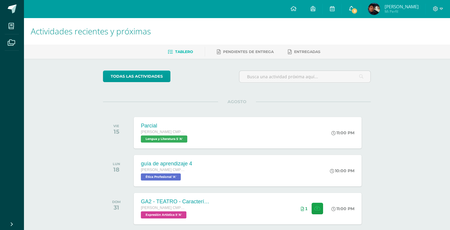
click at [354, 5] on link "3" at bounding box center [351, 9] width 19 height 18
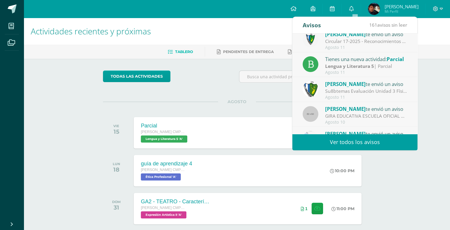
scroll to position [59, 0]
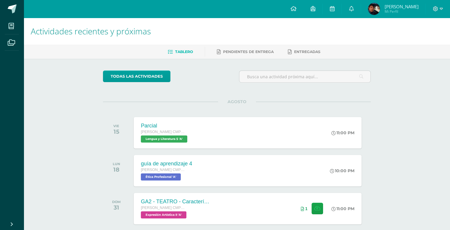
click at [64, 134] on div "Actividades recientes y próximas Tablero Pendientes de entrega Entregadas todas…" at bounding box center [237, 138] width 427 height 240
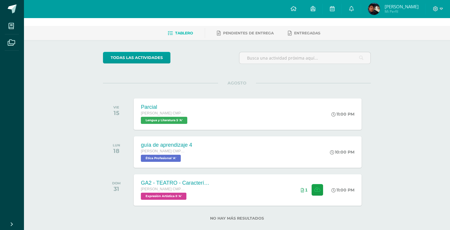
scroll to position [28, 0]
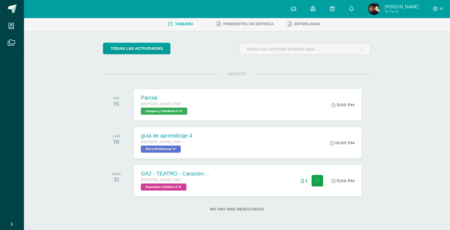
click at [242, 208] on label "No hay más resultados" at bounding box center [237, 209] width 268 height 4
click at [240, 30] on div "Tablero Pendientes de entrega Entregadas" at bounding box center [244, 24] width 441 height 14
click at [241, 25] on span "Pendientes de entrega" at bounding box center [248, 24] width 51 height 4
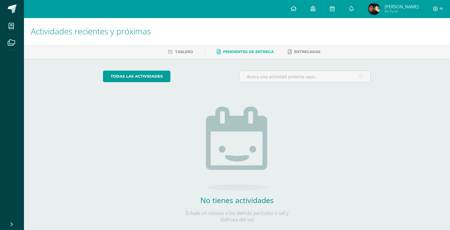
click at [188, 44] on h1 "Actividades recientes y próximas" at bounding box center [237, 31] width 412 height 27
click at [188, 49] on span "Tablero" at bounding box center [184, 51] width 18 height 4
